Goal: Task Accomplishment & Management: Manage account settings

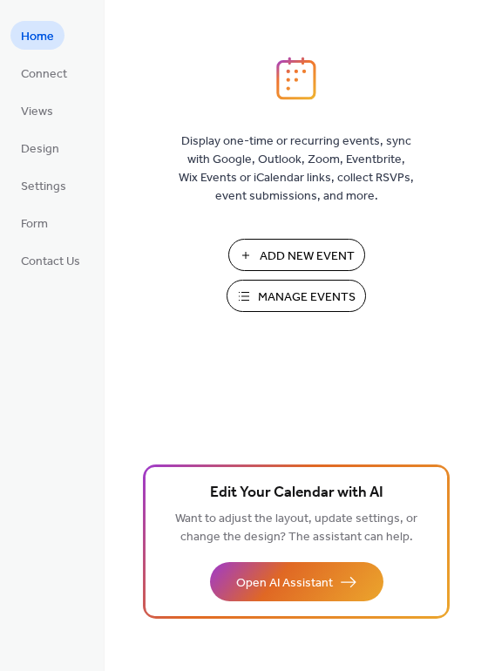
click at [294, 301] on span "Manage Events" at bounding box center [307, 297] width 98 height 18
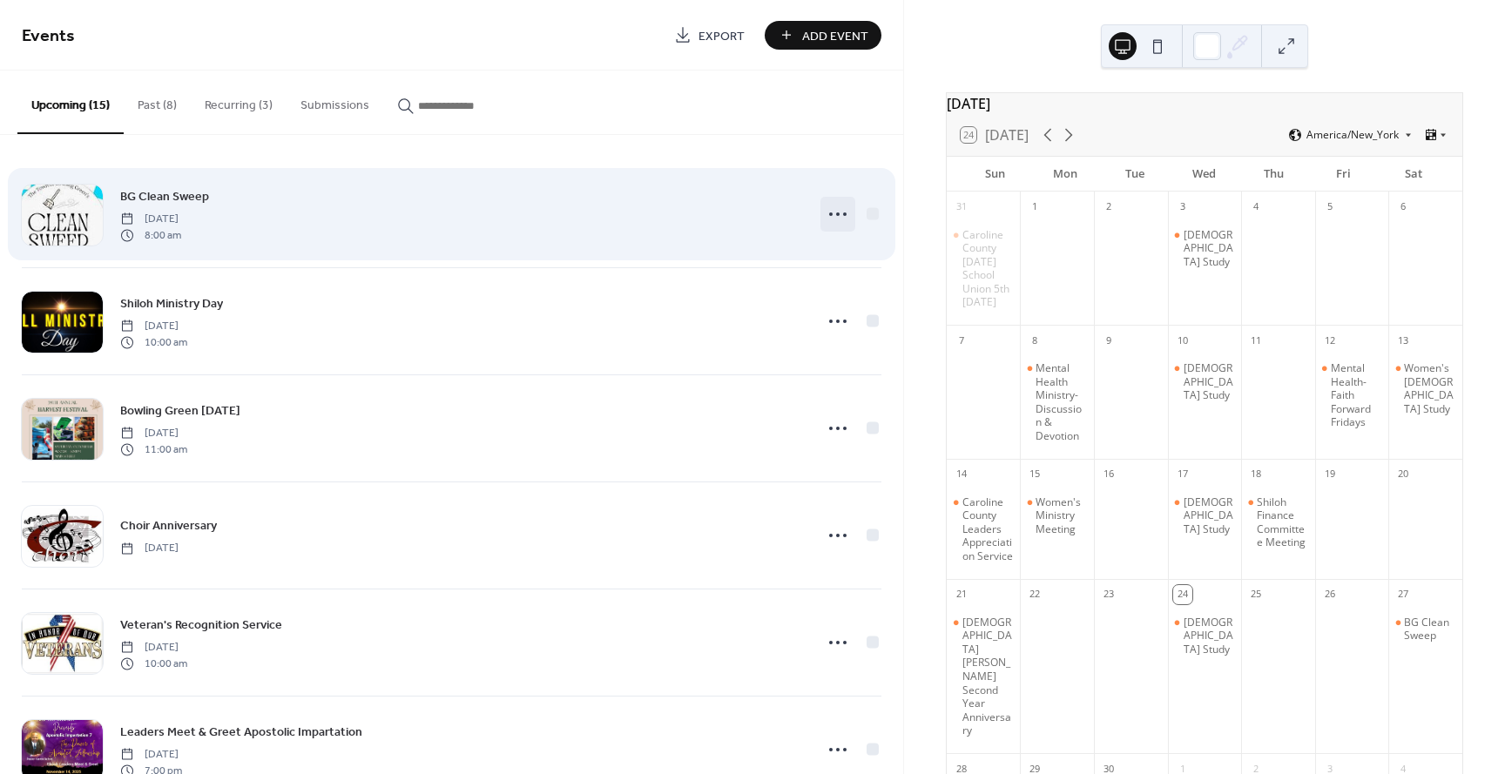
click at [824, 213] on icon at bounding box center [838, 214] width 28 height 28
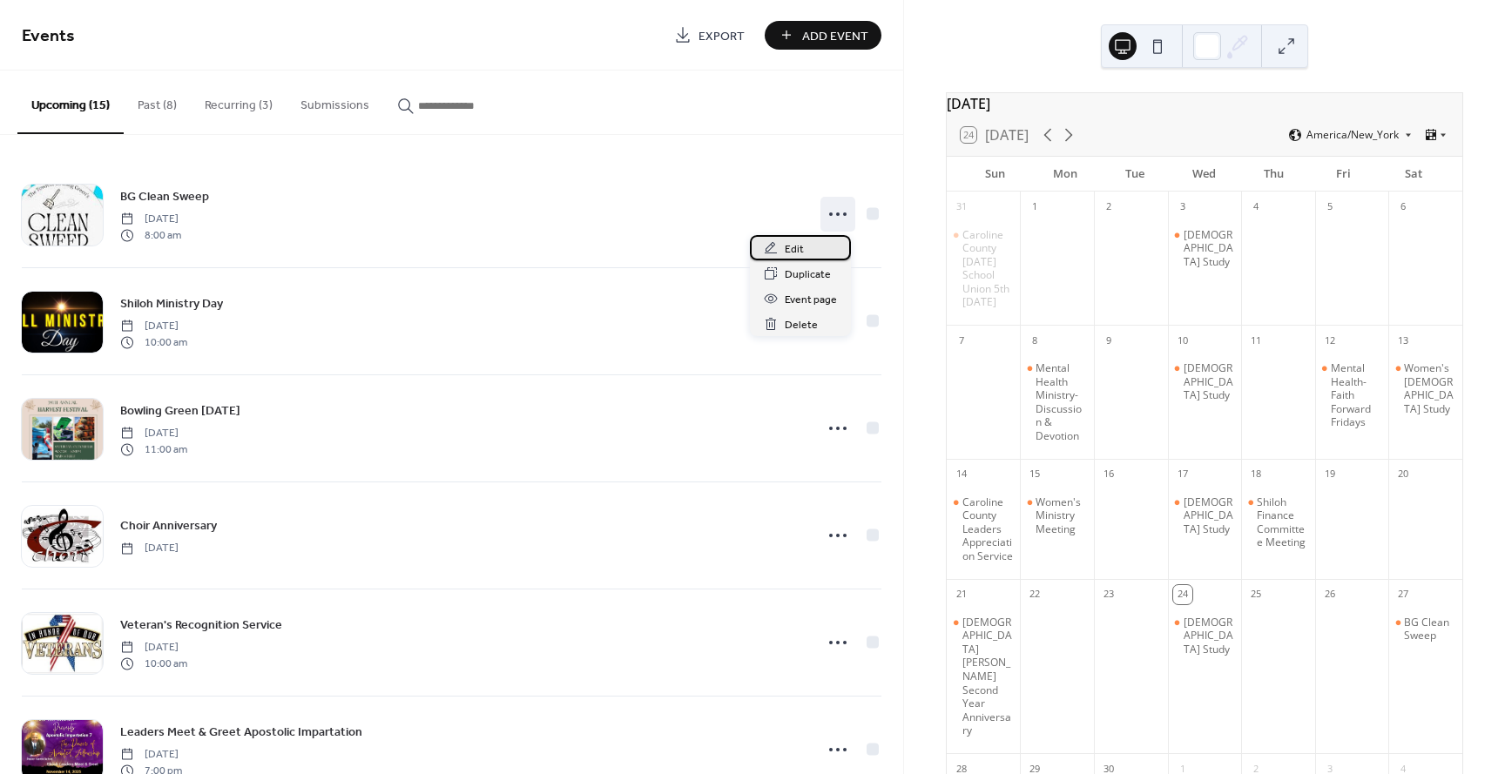
click at [788, 248] on span "Edit" at bounding box center [794, 249] width 19 height 18
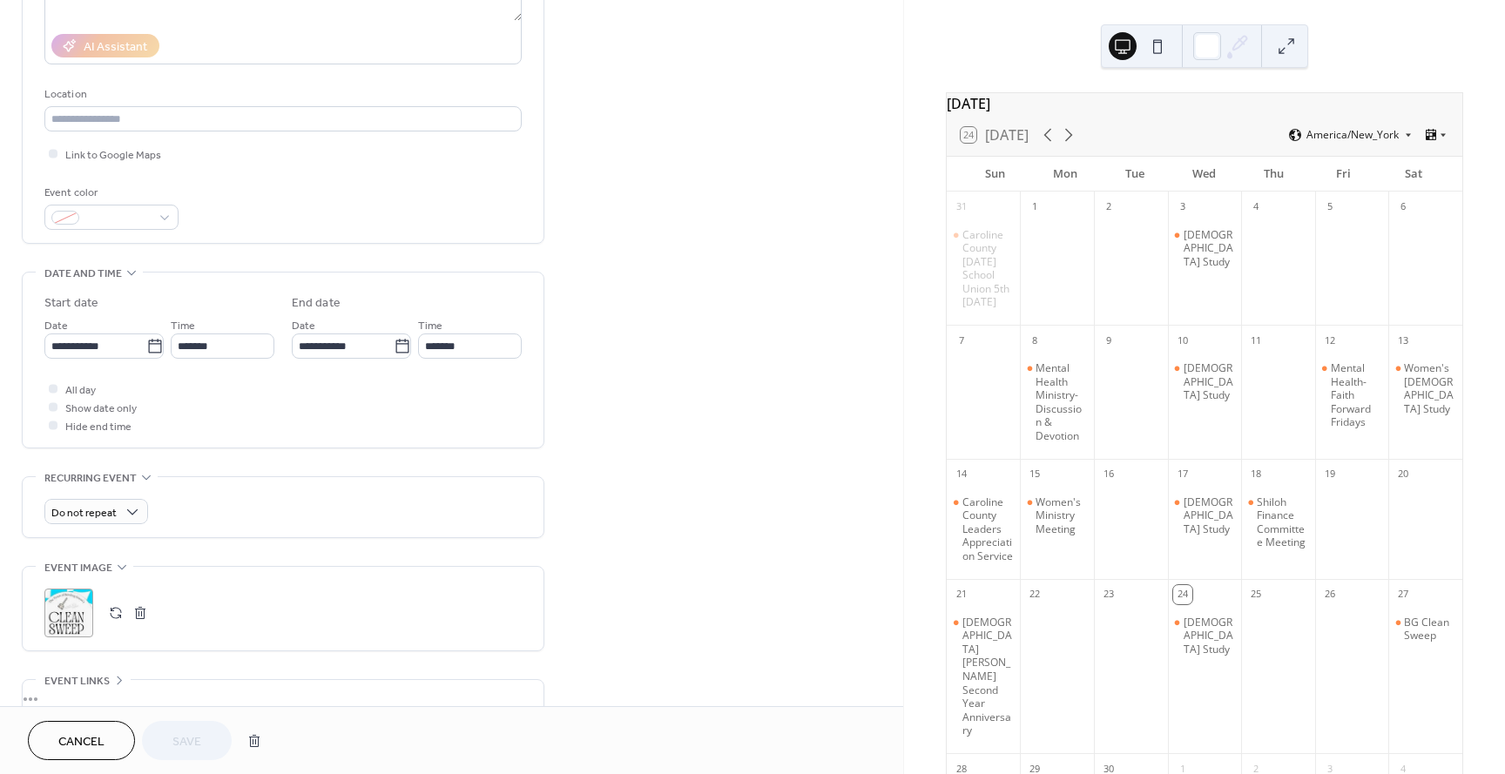
scroll to position [348, 0]
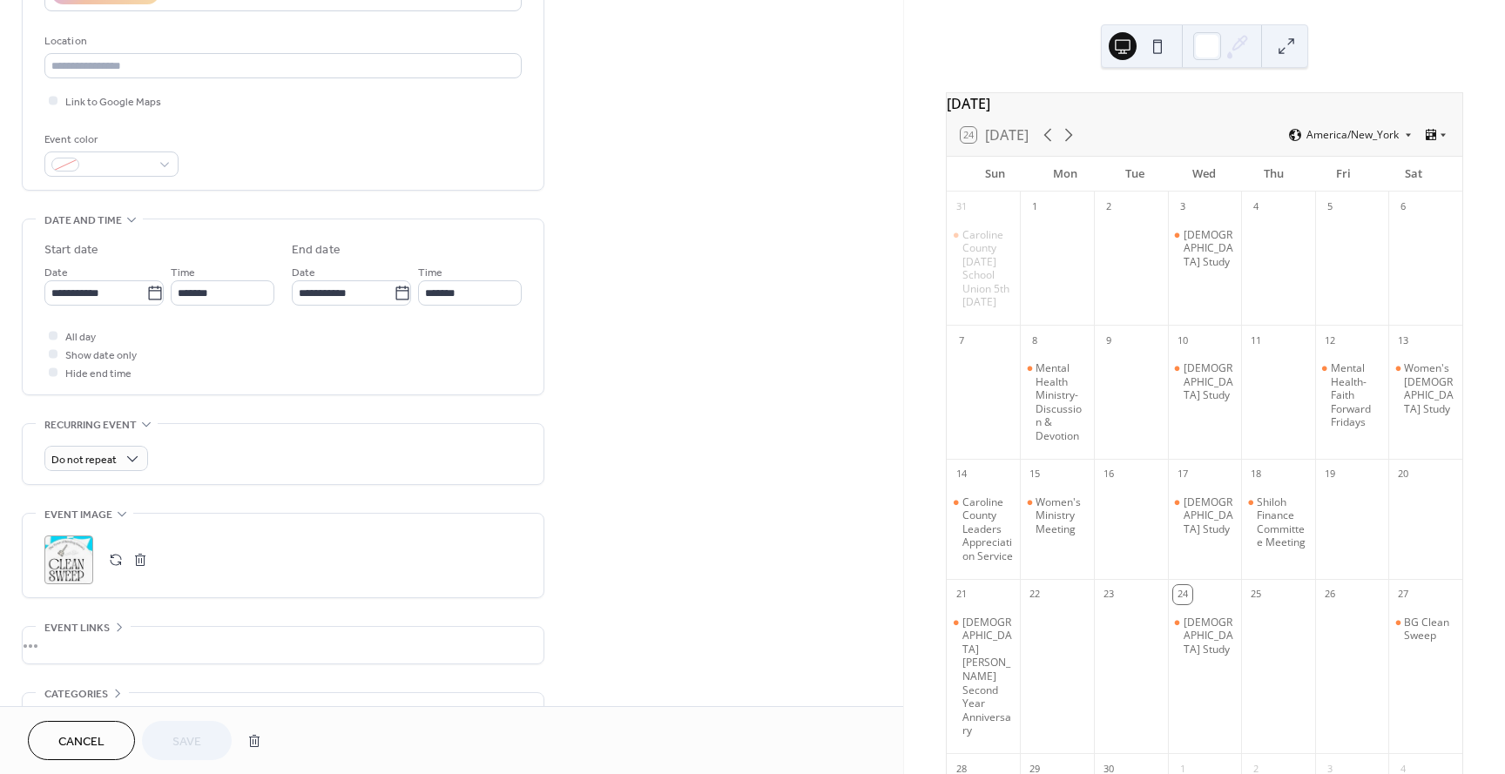
click at [140, 558] on button "button" at bounding box center [140, 560] width 24 height 24
click at [118, 559] on button "button" at bounding box center [116, 560] width 24 height 24
click at [181, 740] on span "Save" at bounding box center [186, 742] width 29 height 18
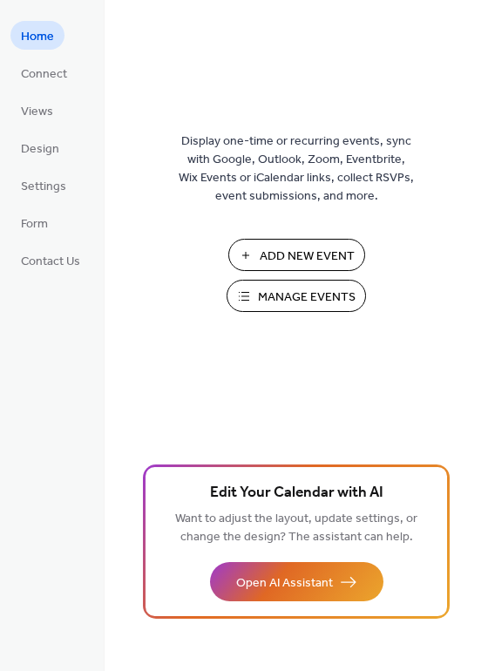
click at [294, 295] on span "Manage Events" at bounding box center [307, 297] width 98 height 18
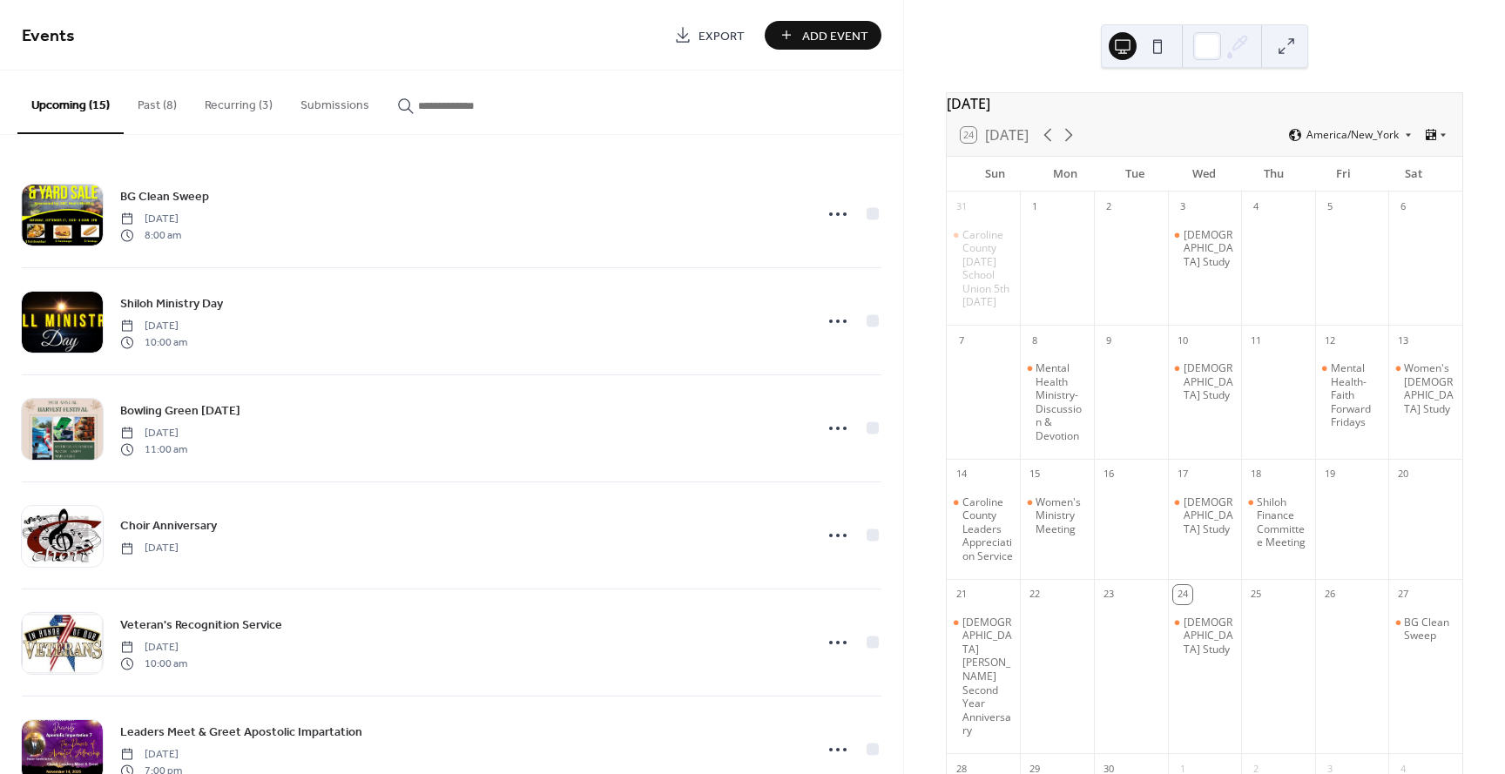
click at [139, 104] on button "Past (8)" at bounding box center [157, 102] width 67 height 62
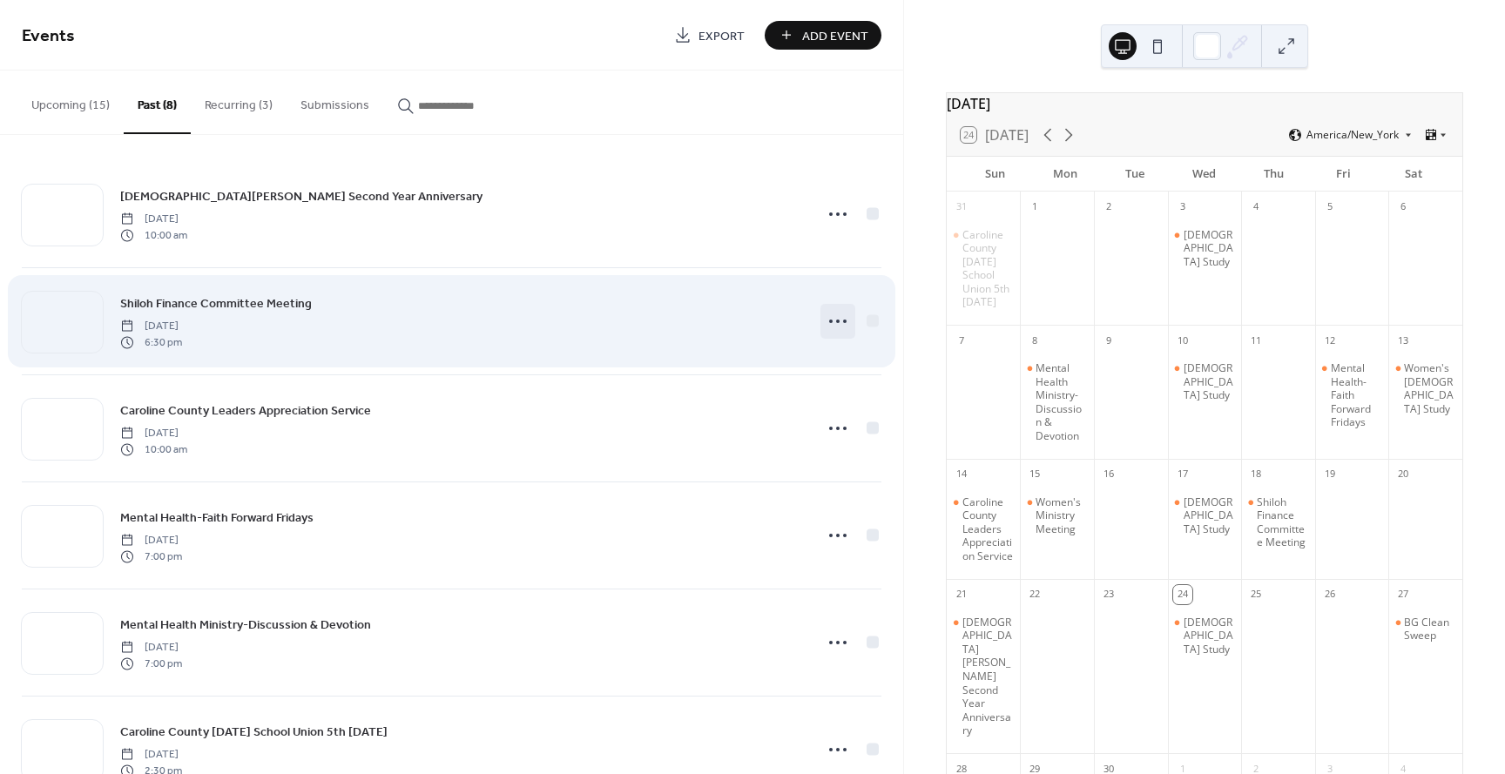
click at [830, 320] on icon at bounding box center [838, 322] width 28 height 28
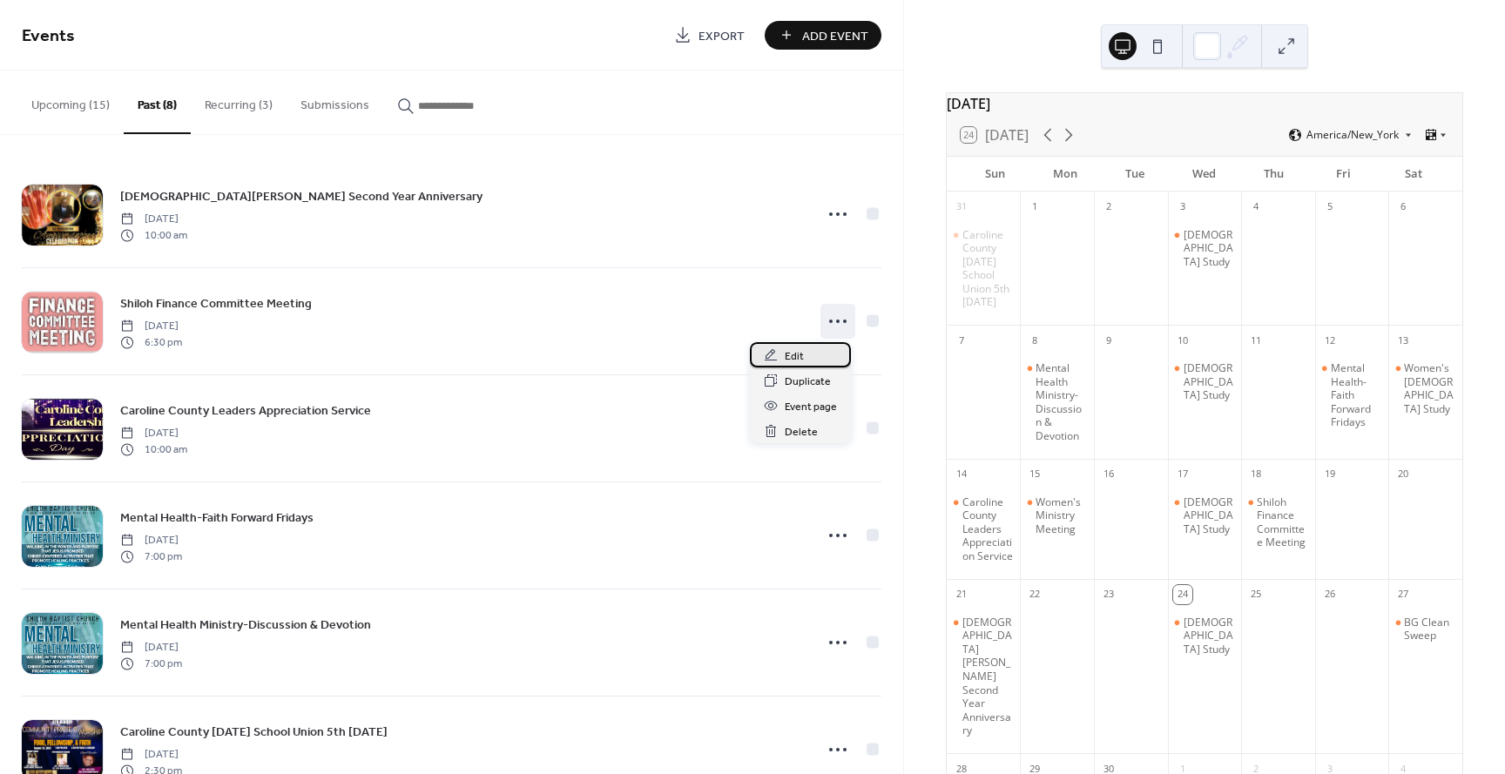
click at [808, 348] on div "Edit" at bounding box center [800, 354] width 101 height 25
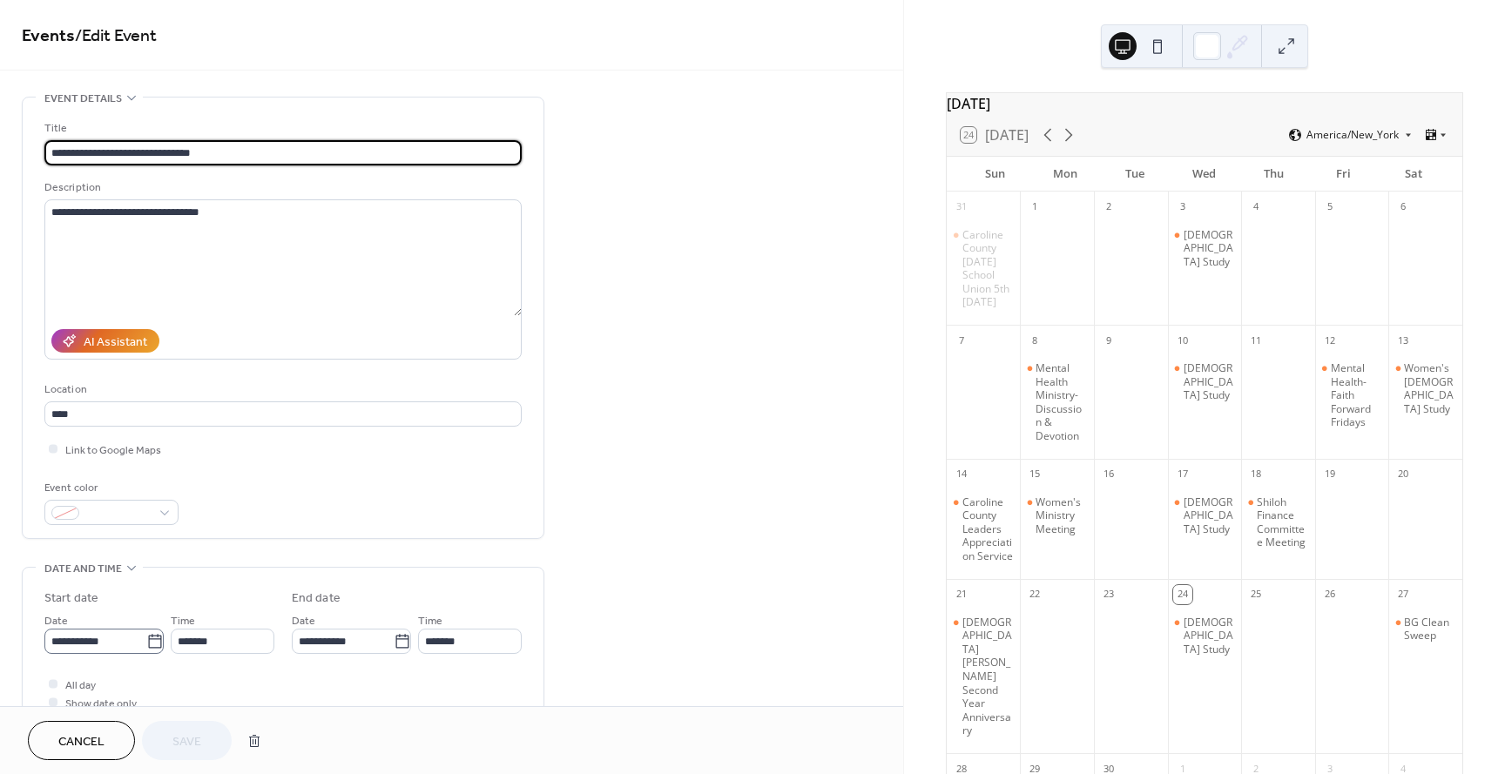
click at [146, 640] on icon at bounding box center [154, 641] width 17 height 17
click at [143, 640] on input "**********" at bounding box center [95, 641] width 102 height 25
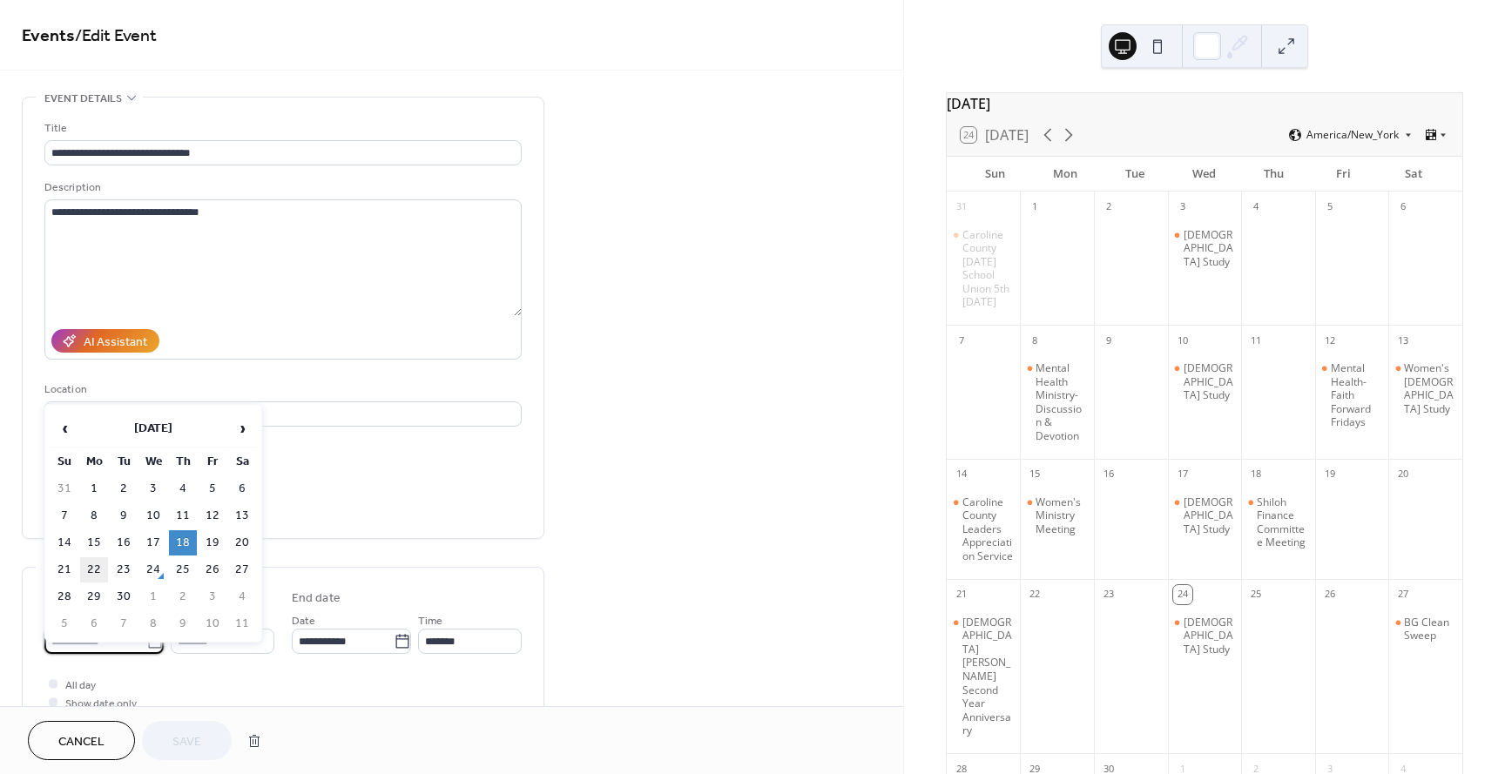
click at [90, 562] on td "22" at bounding box center [94, 570] width 28 height 25
type input "**********"
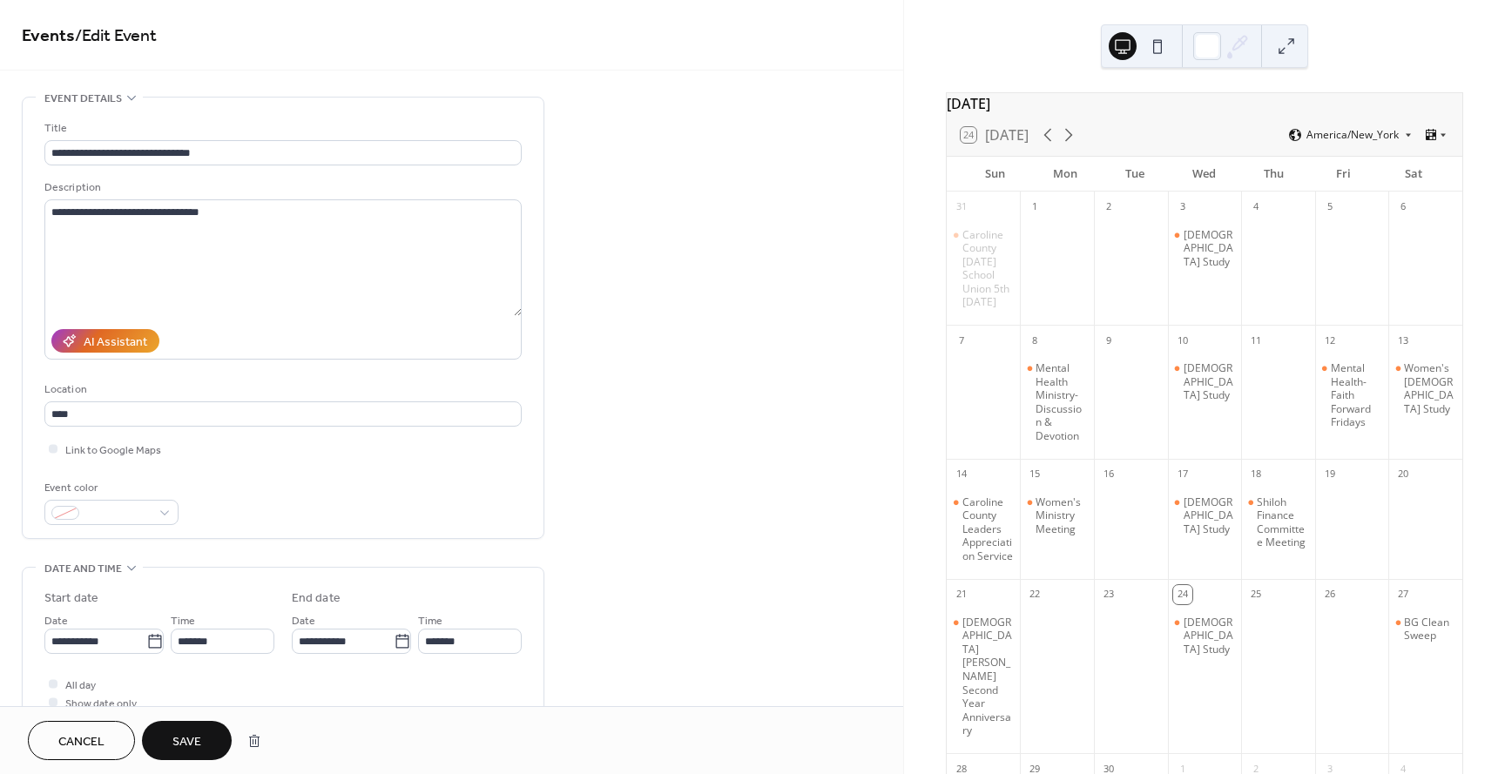
click at [182, 735] on span "Save" at bounding box center [186, 742] width 29 height 18
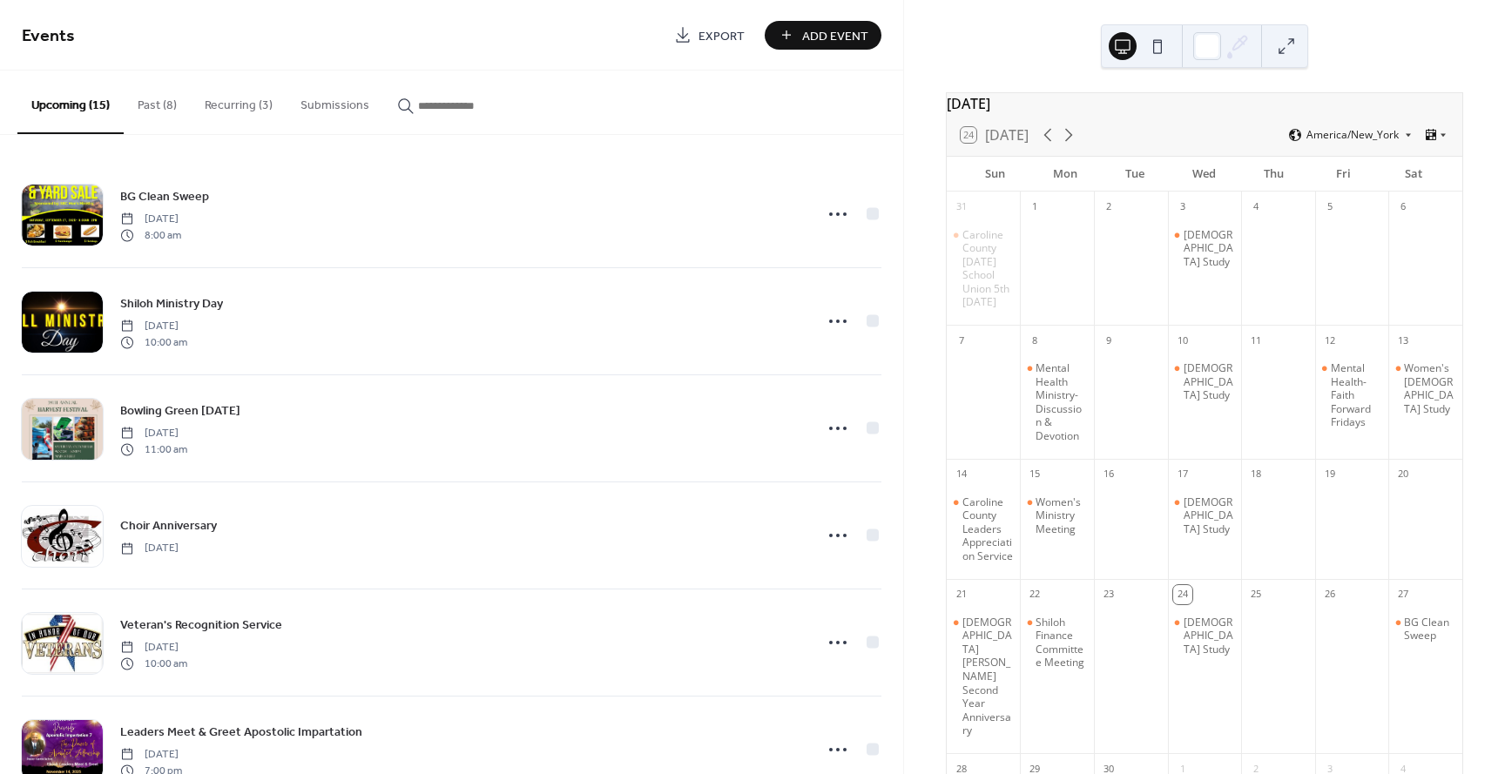
click at [152, 105] on button "Past (8)" at bounding box center [157, 102] width 67 height 62
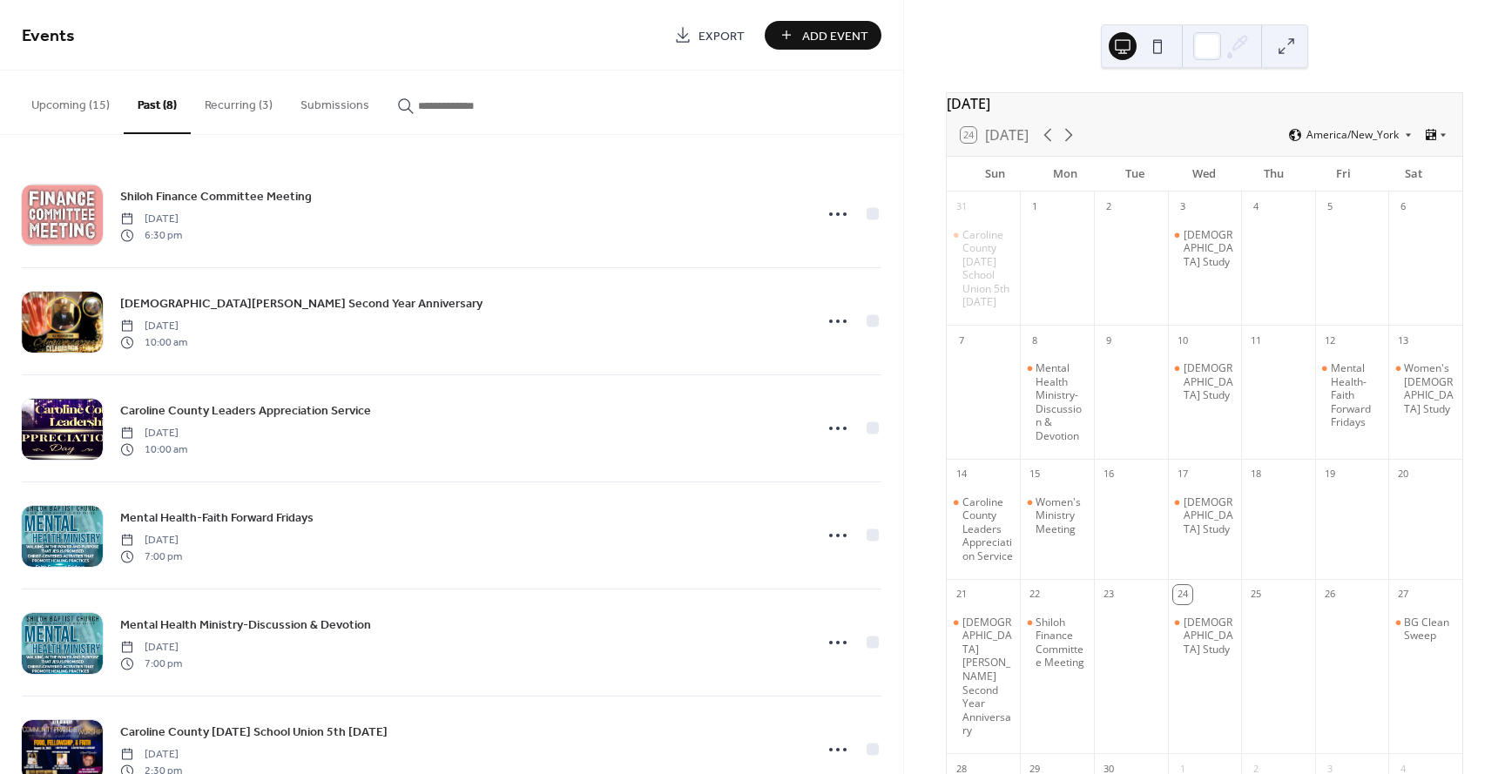
click at [61, 105] on button "Upcoming (15)" at bounding box center [70, 102] width 106 height 62
